Goal: Task Accomplishment & Management: Manage account settings

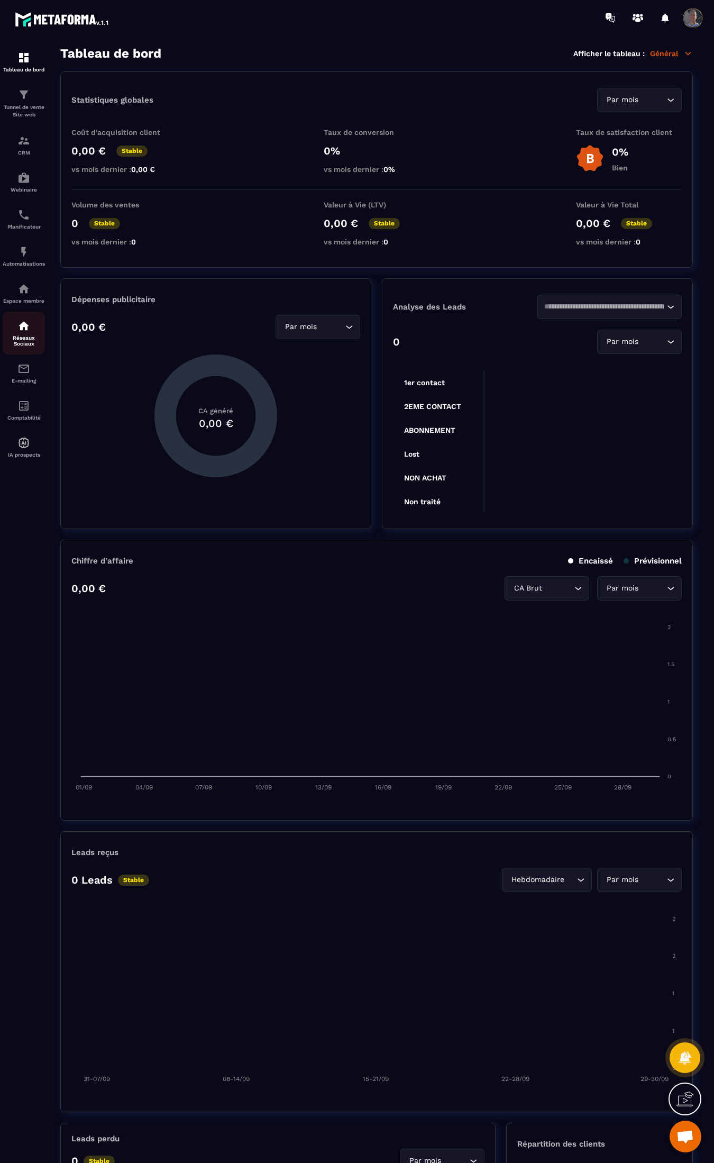
click at [24, 329] on img at bounding box center [23, 326] width 13 height 13
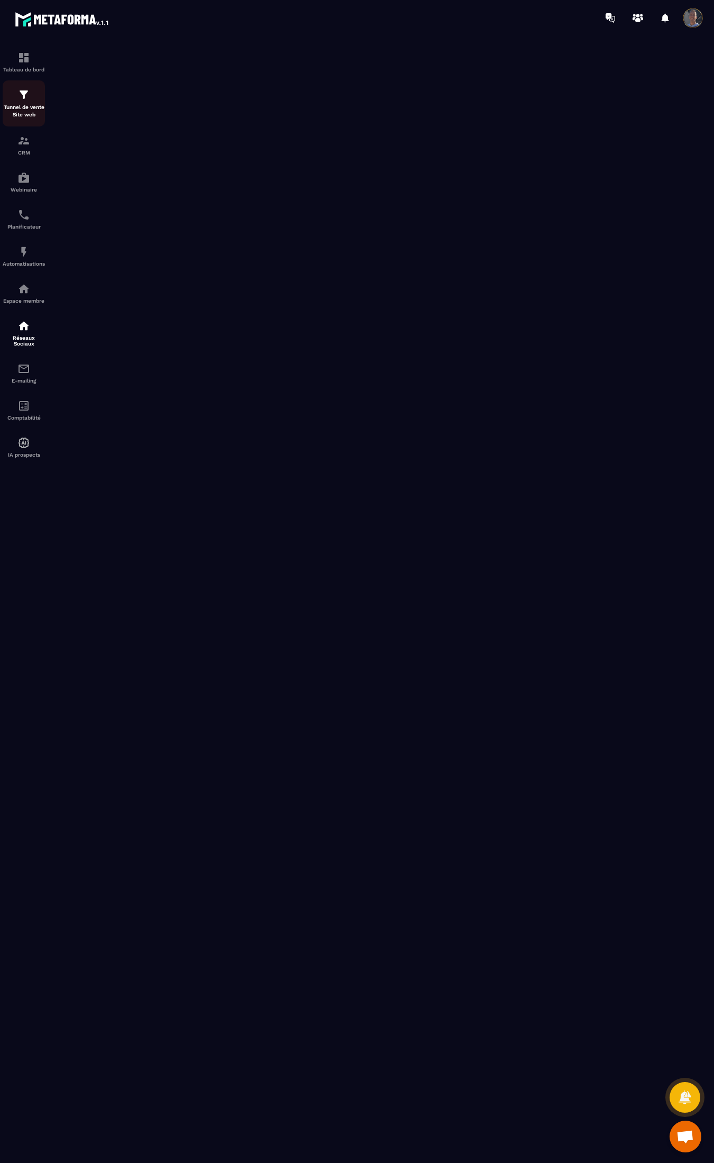
click at [24, 109] on p "Tunnel de vente Site web" at bounding box center [24, 111] width 42 height 15
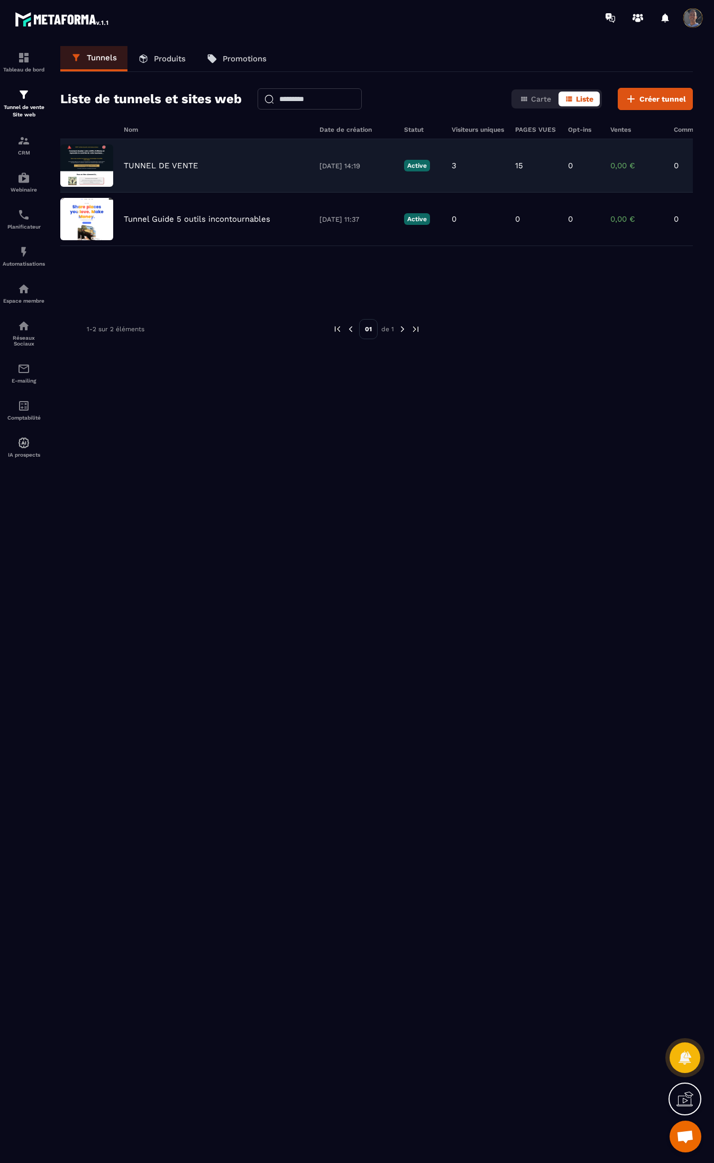
click at [167, 173] on div "TUNNEL DE VENTE [DATE] 14:19 Active 3 15 0 0,00 € 0" at bounding box center [376, 165] width 633 height 53
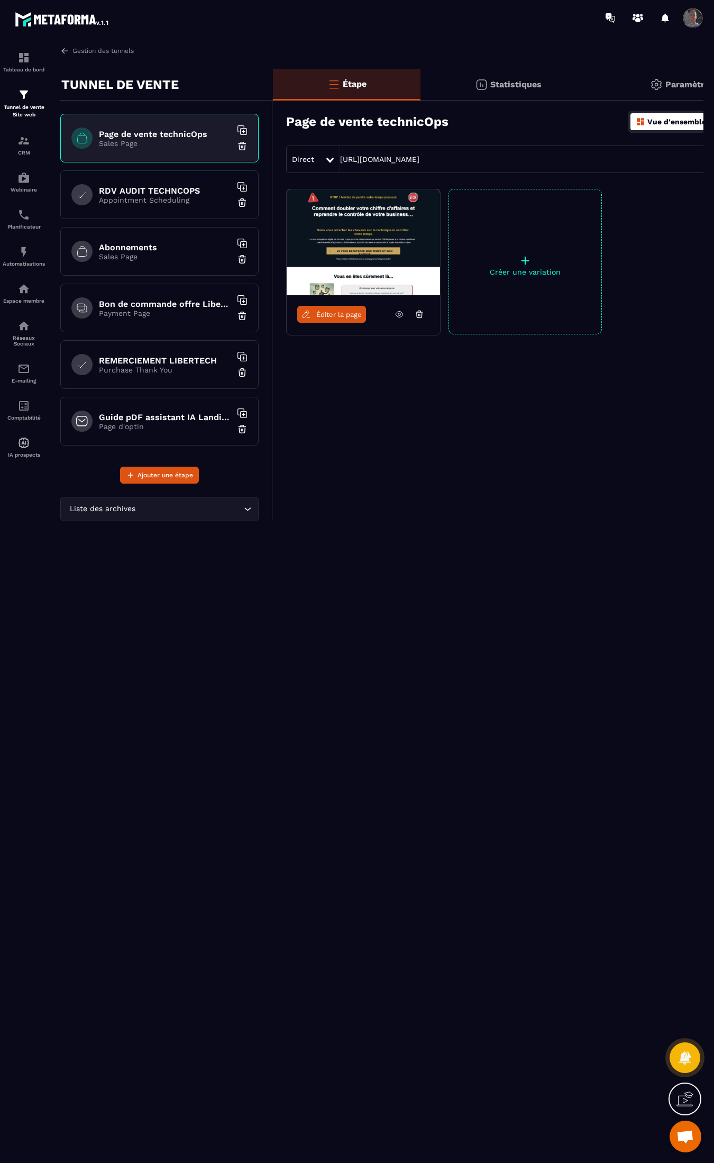
click at [163, 198] on p "Appointment Scheduling" at bounding box center [165, 200] width 132 height 8
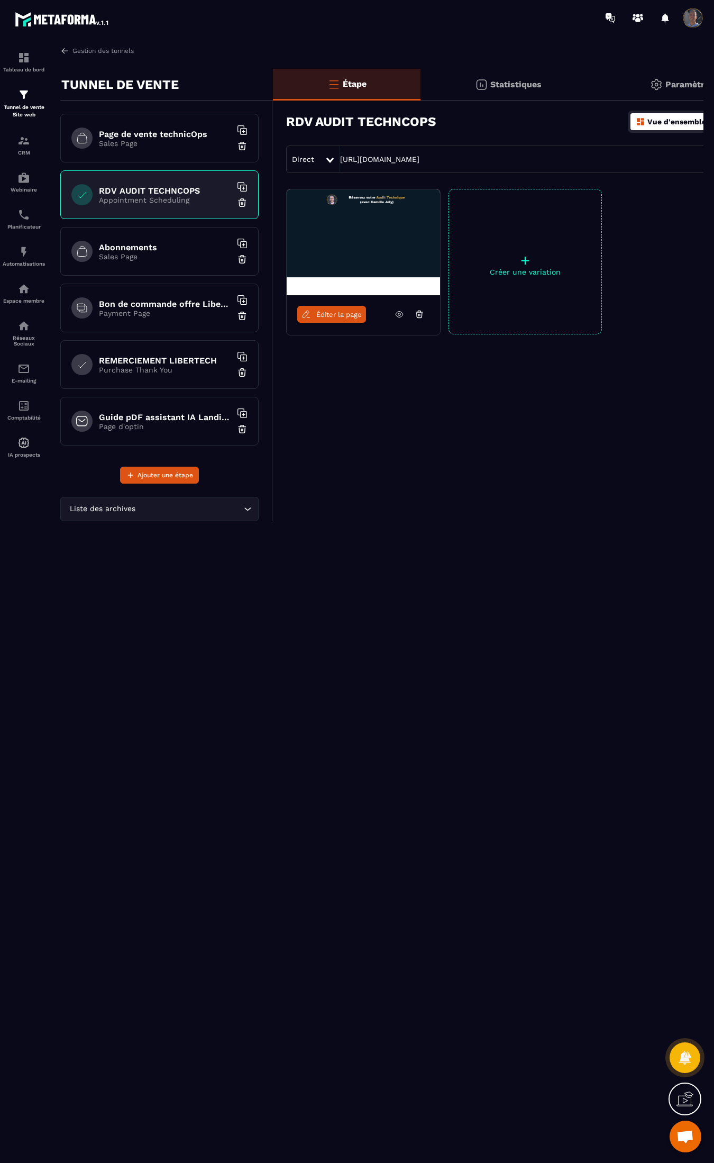
click at [164, 249] on h6 "Abonnements" at bounding box center [165, 247] width 132 height 10
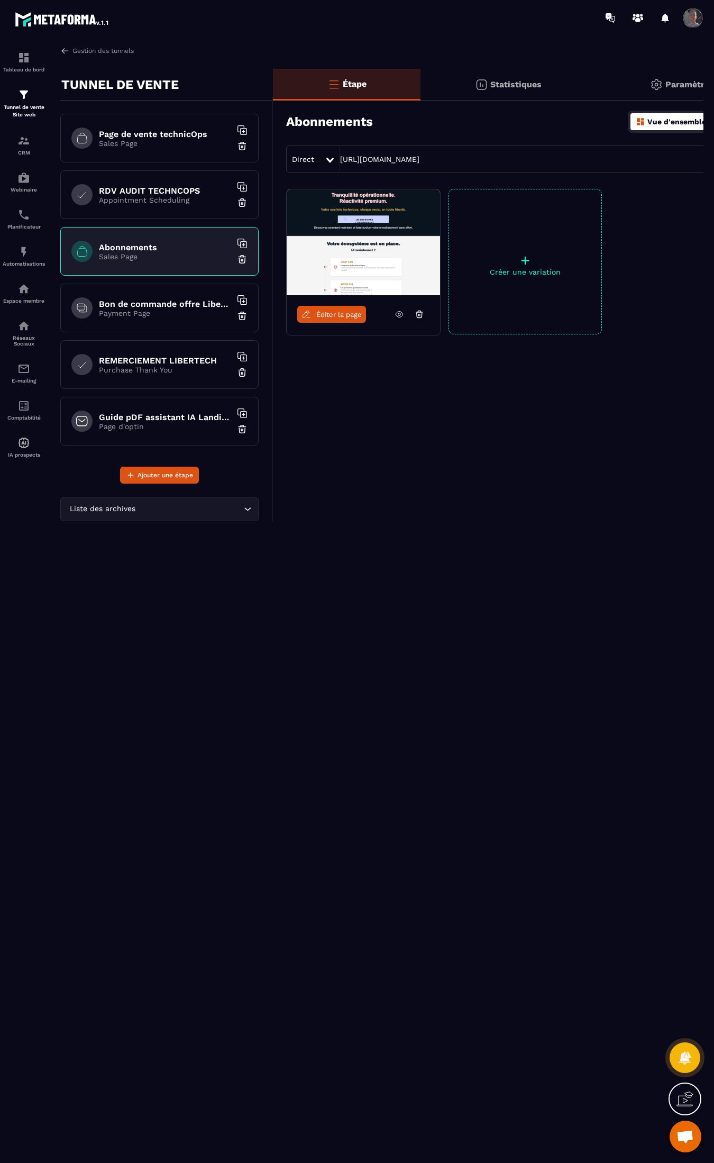
click at [193, 307] on h6 "Bon de commande offre LiberTech" at bounding box center [165, 304] width 132 height 10
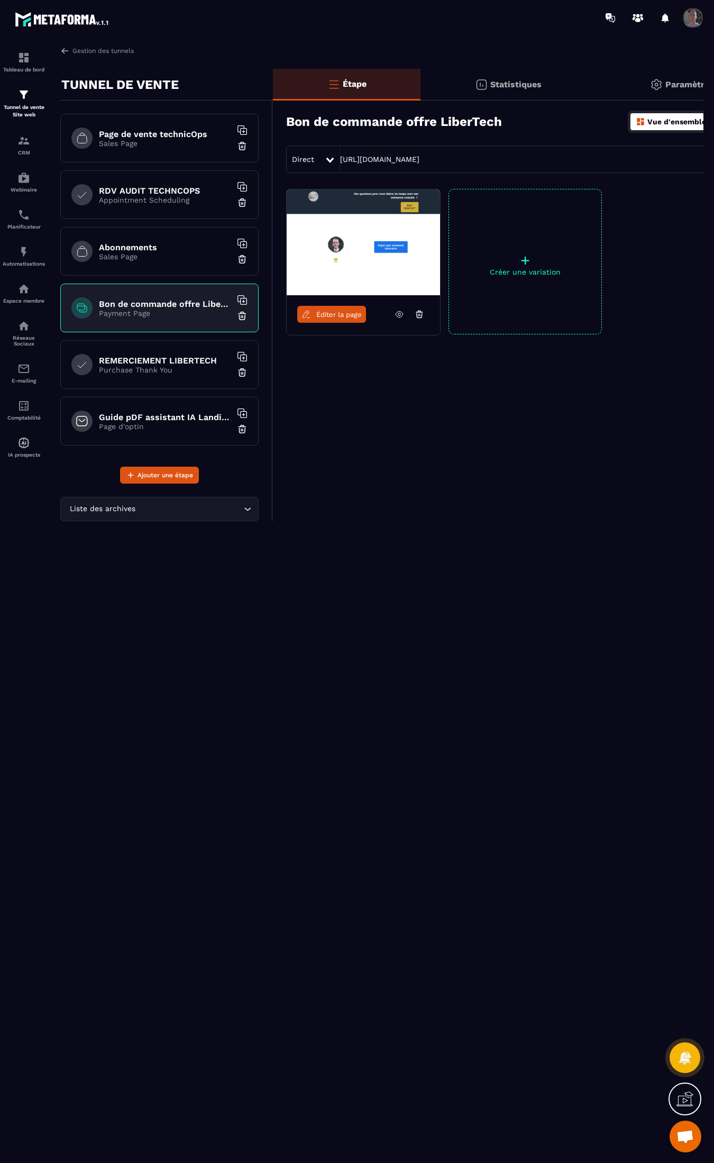
click at [185, 363] on h6 "REMERCIEMENT LIBERTECH" at bounding box center [165, 361] width 132 height 10
